Goal: Download file/media

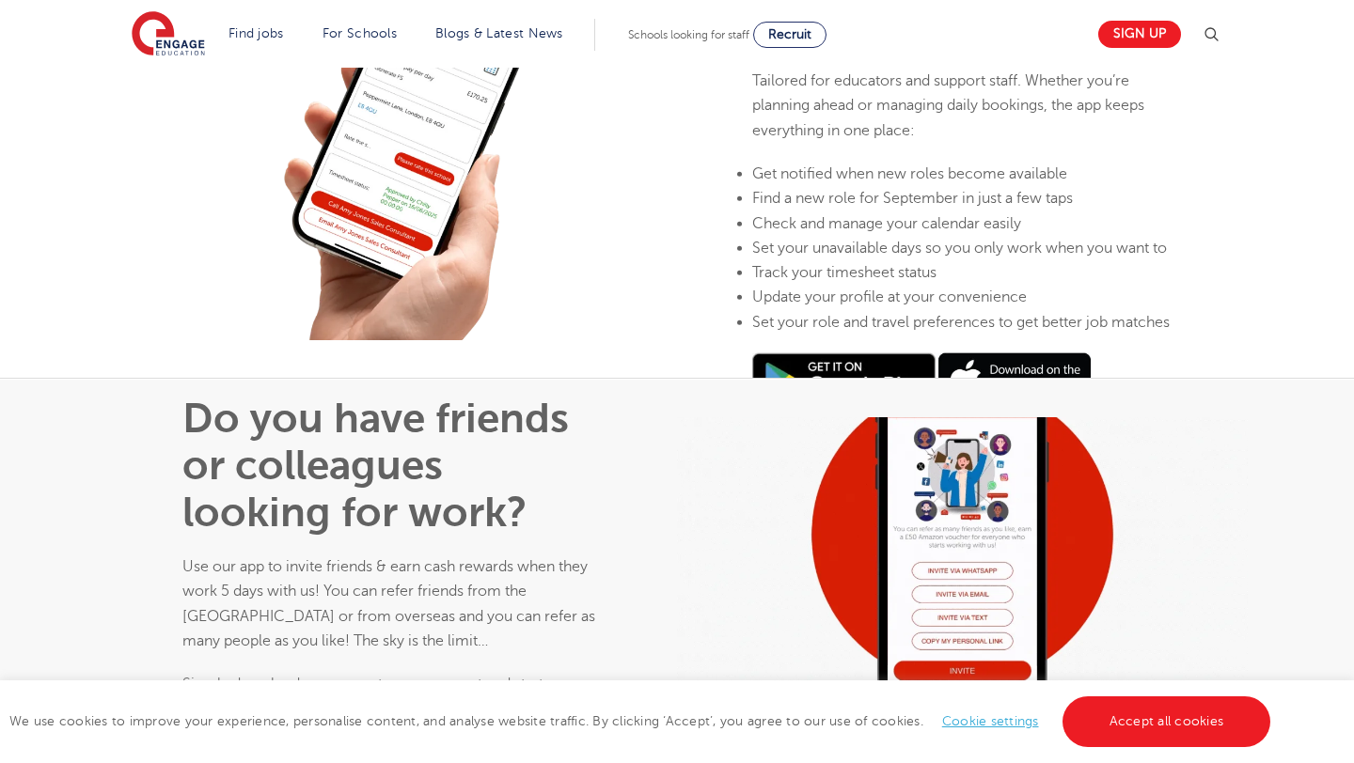
scroll to position [1513, 0]
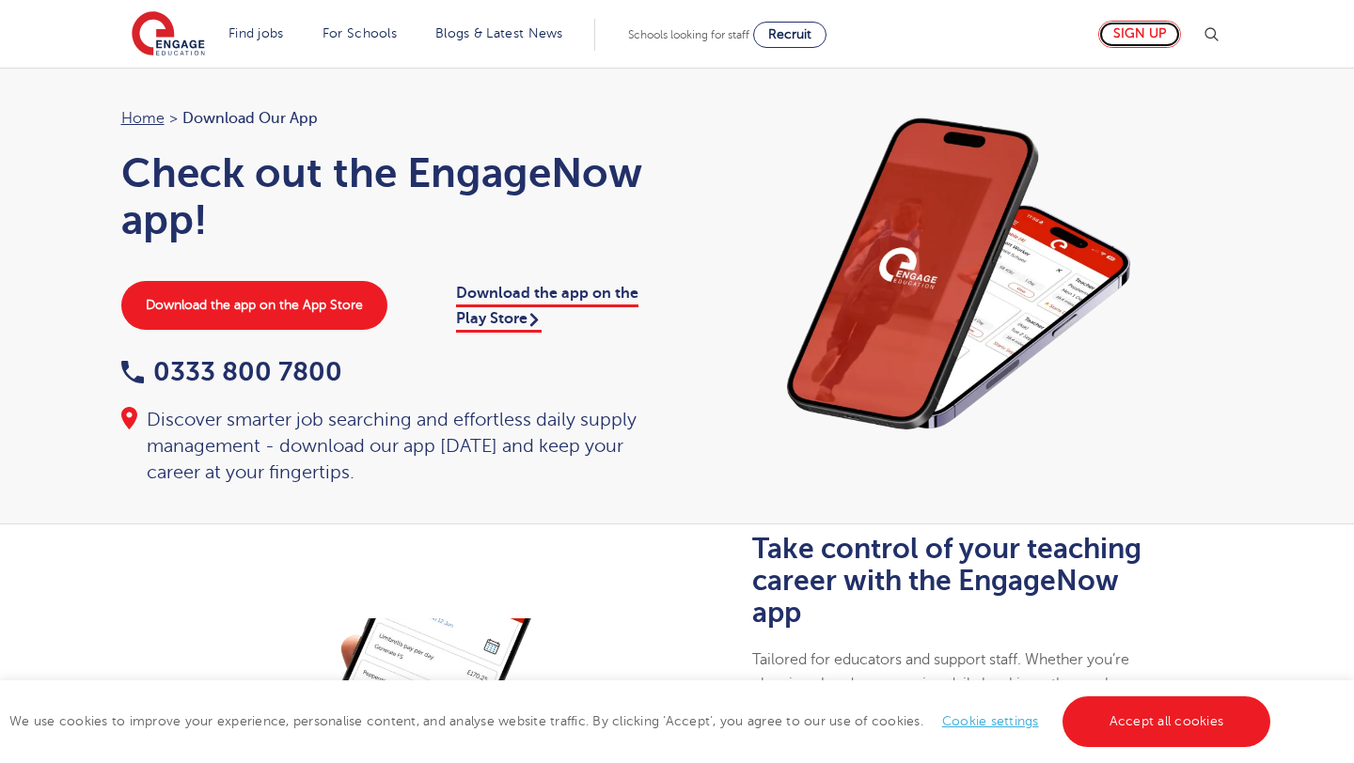
click at [1166, 24] on link "Sign up" at bounding box center [1139, 34] width 83 height 27
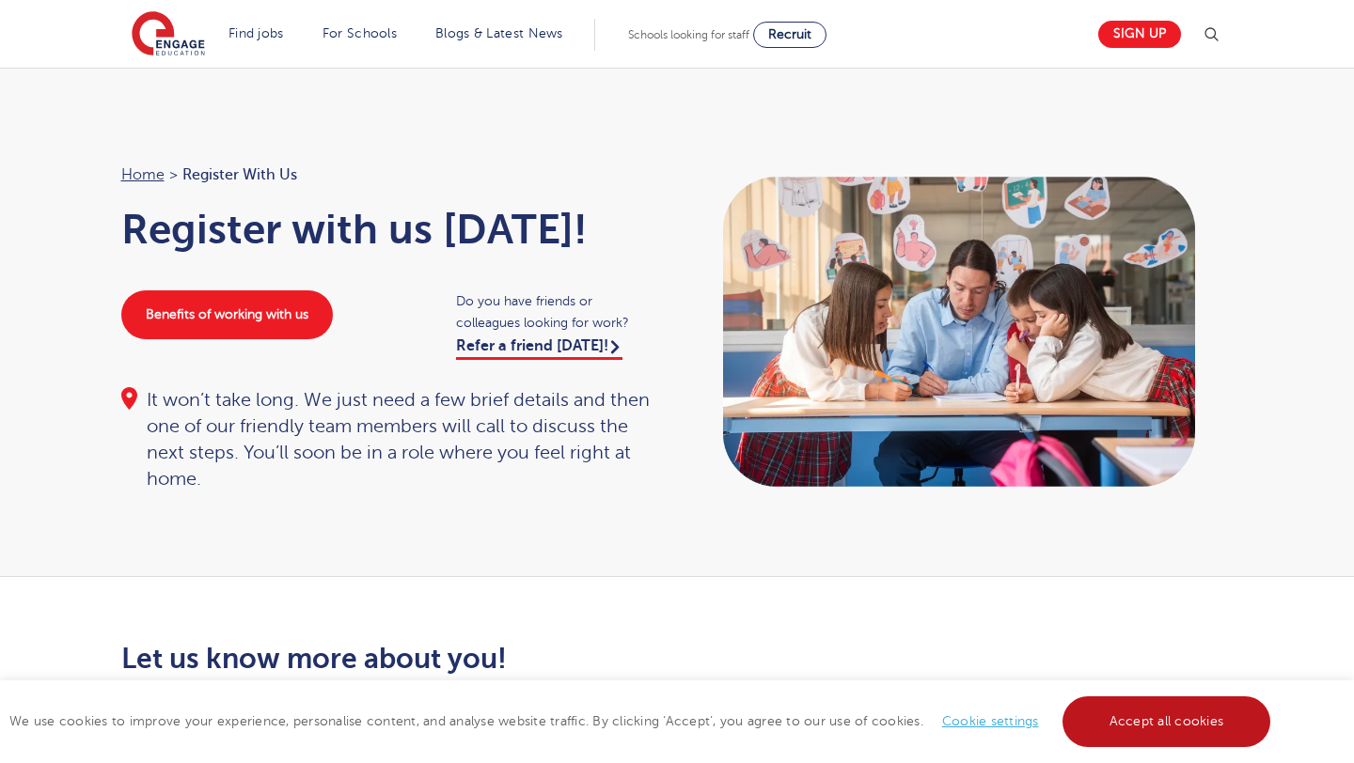
click at [1145, 740] on link "Accept all cookies" at bounding box center [1166, 722] width 209 height 51
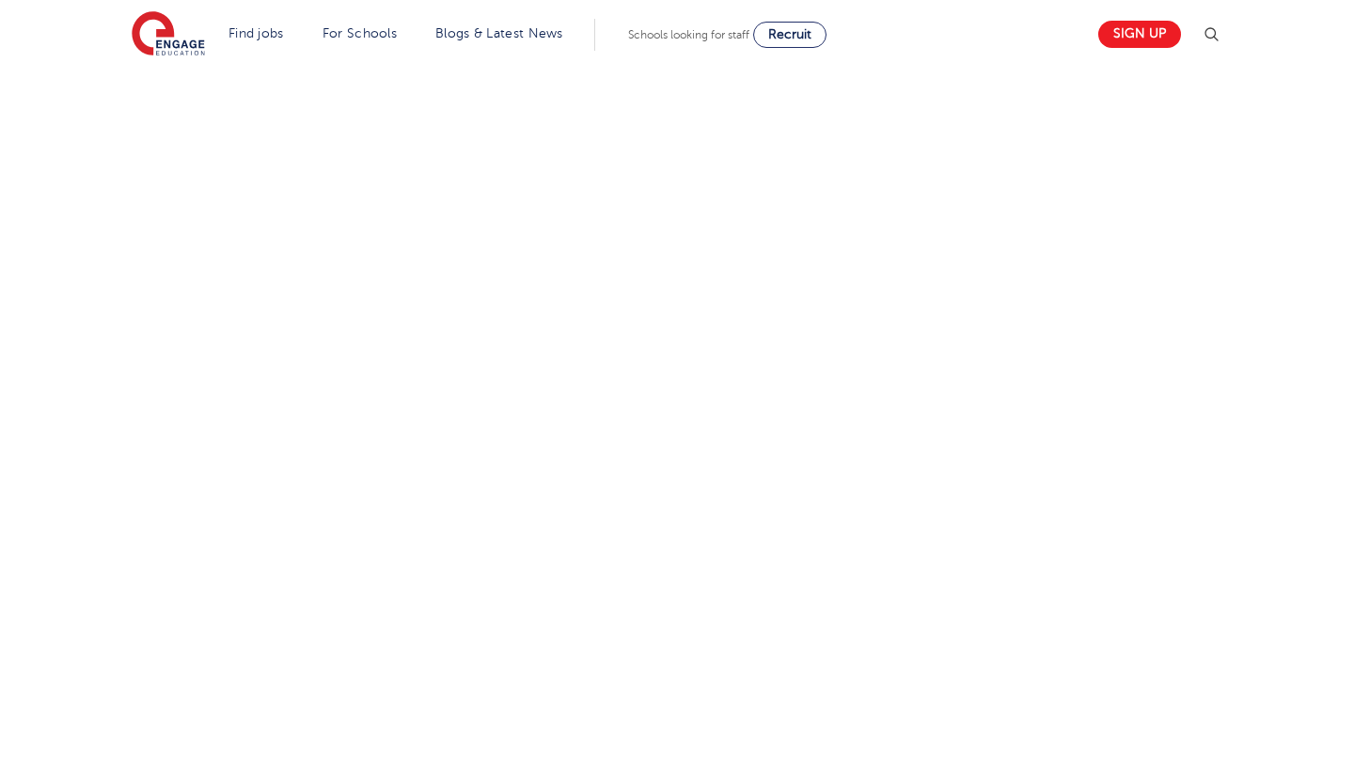
scroll to position [957, 0]
click at [1009, 526] on div "Let us know more about you!" at bounding box center [677, 272] width 1140 height 1173
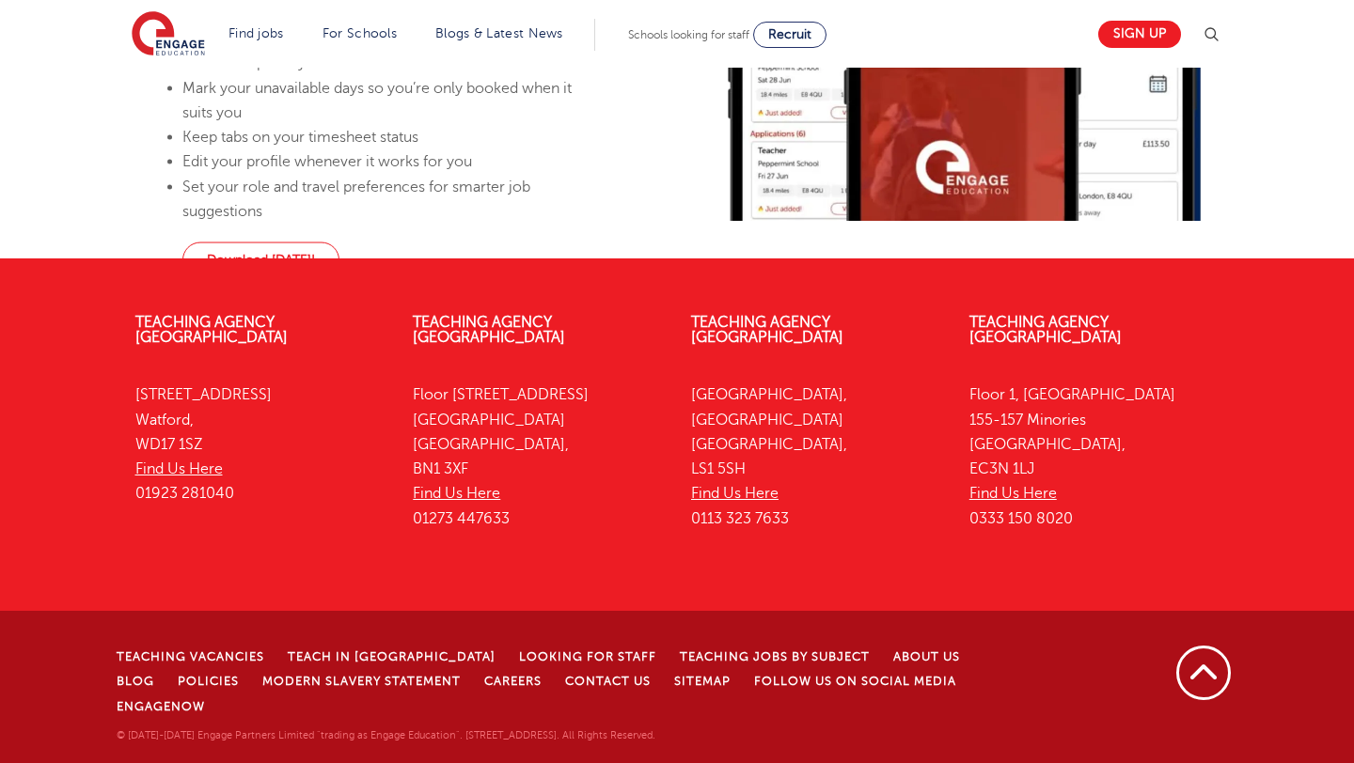
scroll to position [2188, 0]
click at [339, 278] on link "Download [DATE]!" at bounding box center [260, 261] width 157 height 36
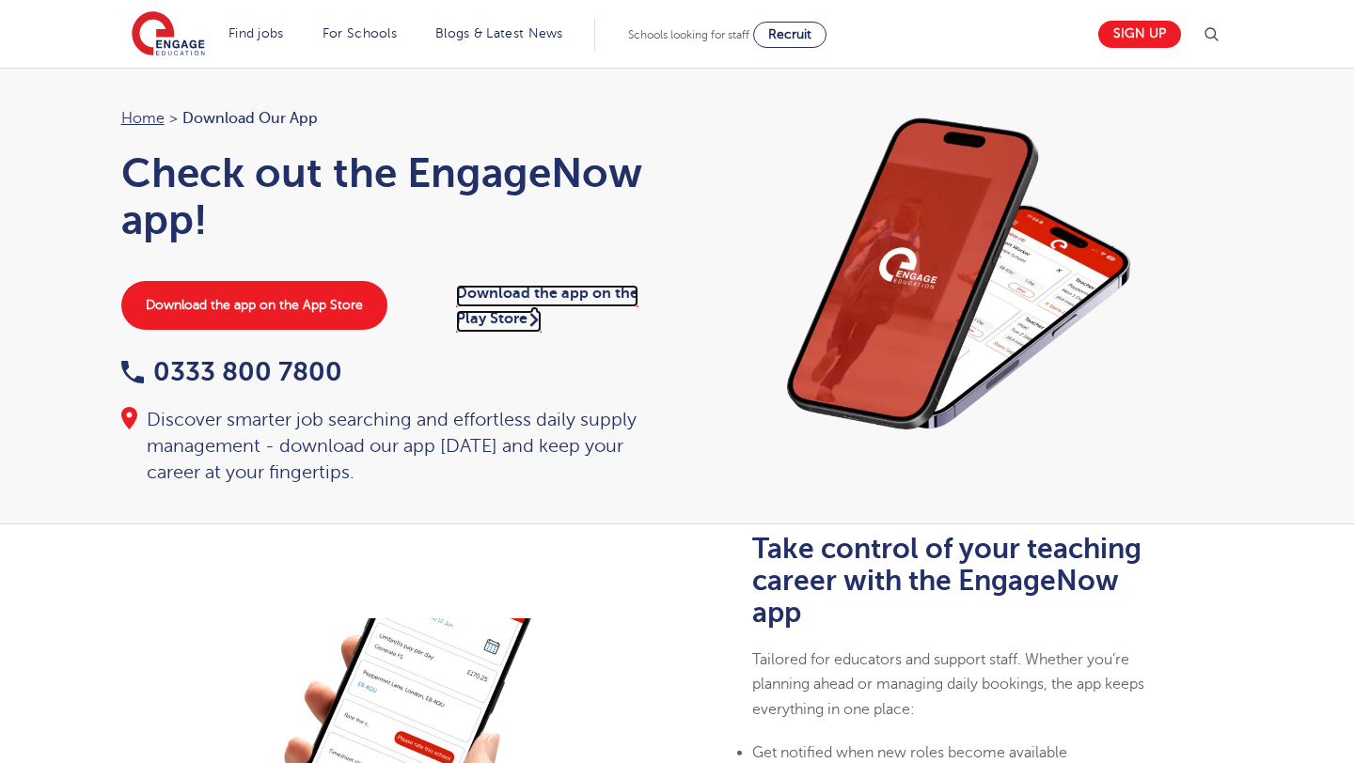
click at [529, 302] on link "Download the app on the Play Store" at bounding box center [547, 308] width 182 height 47
